Goal: Find specific page/section: Find specific page/section

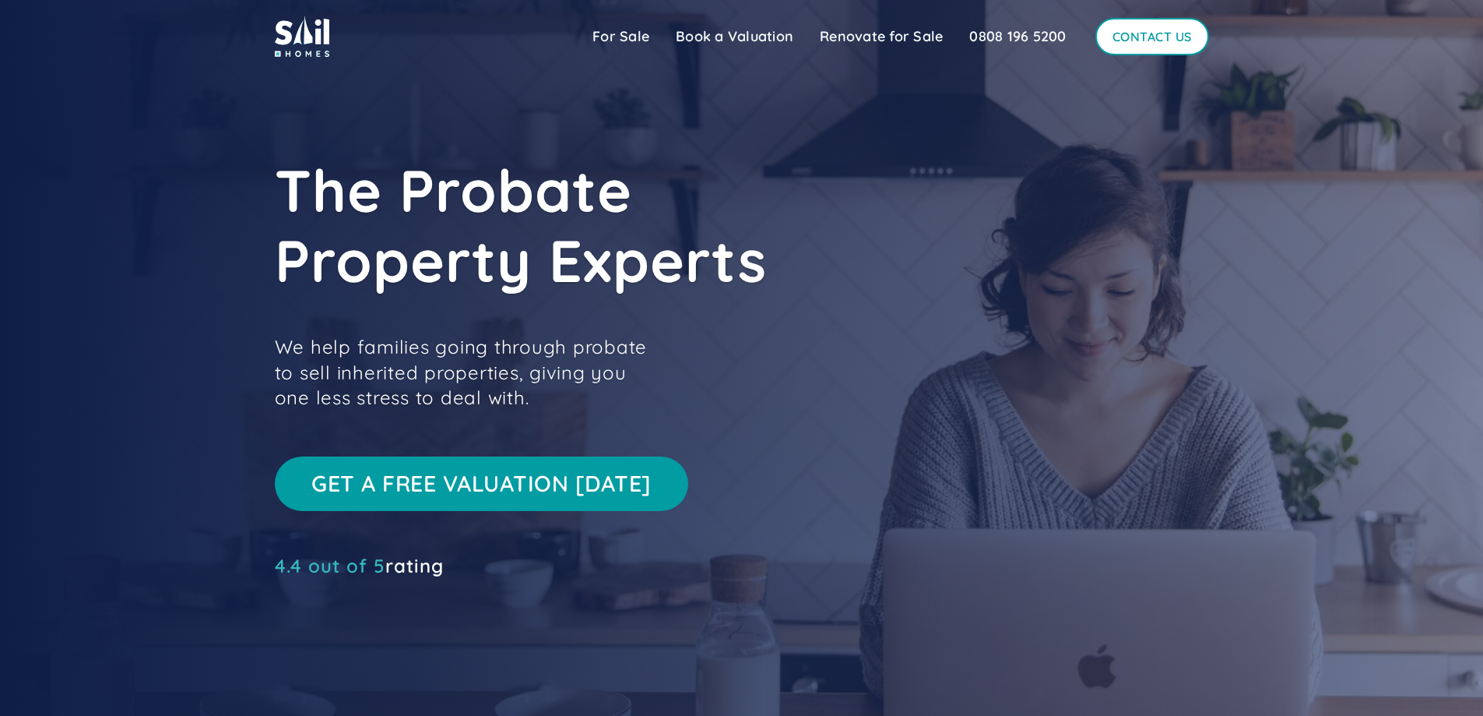
click at [1133, 45] on link "Contact Us" at bounding box center [1153, 36] width 114 height 37
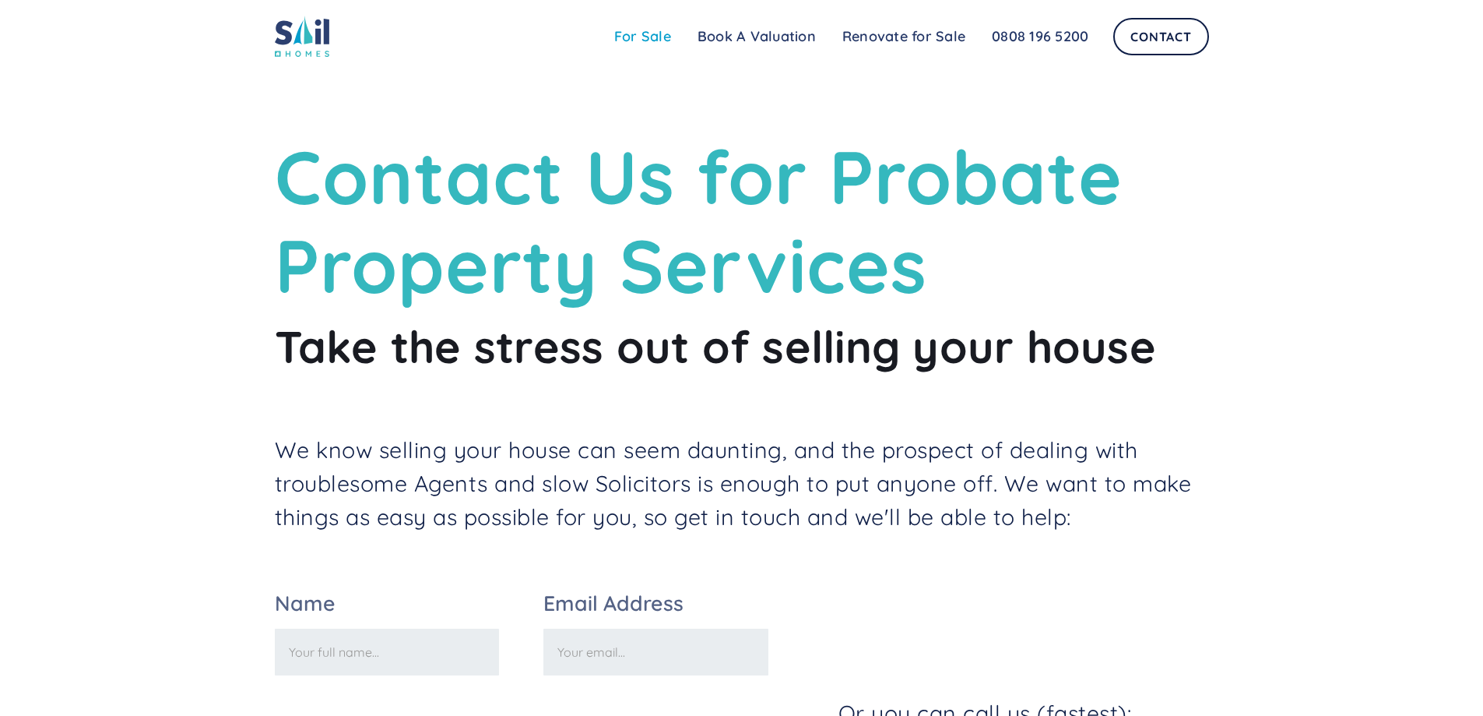
click at [643, 45] on link "For Sale" at bounding box center [642, 36] width 83 height 31
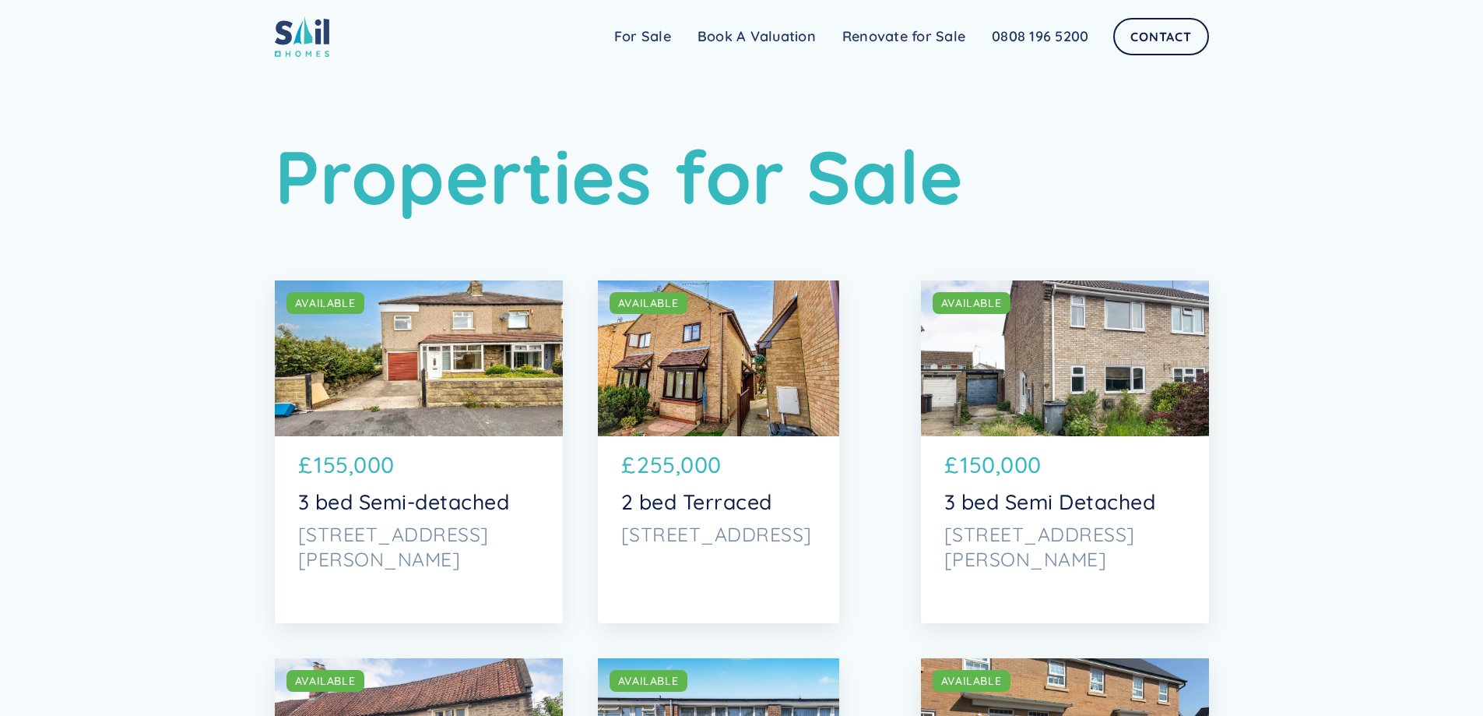
click at [1068, 368] on div "SOLD AVAILABLE" at bounding box center [1065, 358] width 288 height 156
